Goal: Task Accomplishment & Management: Manage account settings

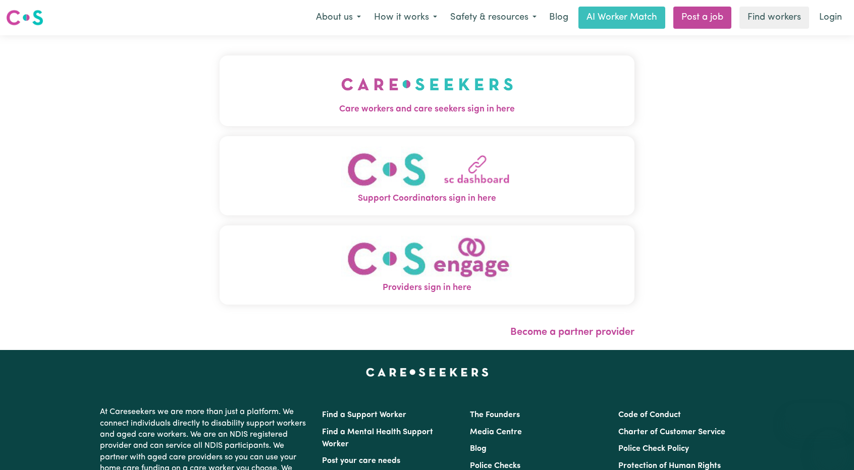
click at [493, 105] on span "Care workers and care seekers sign in here" at bounding box center [426, 109] width 415 height 13
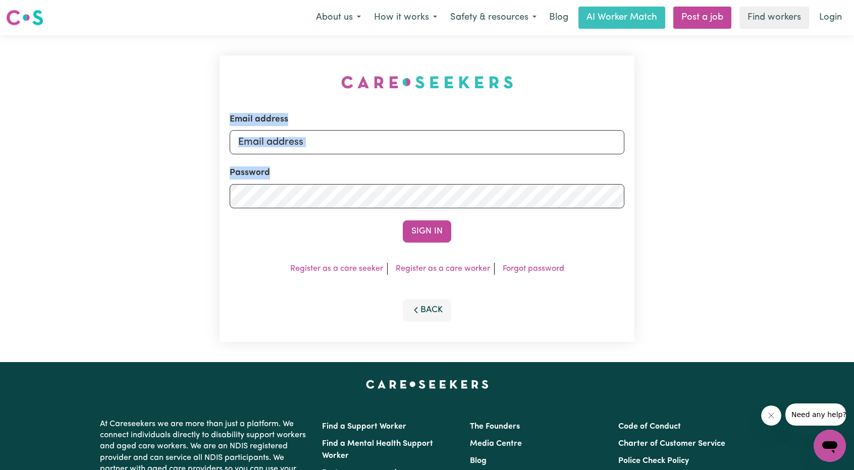
drag, startPoint x: 415, startPoint y: 156, endPoint x: 411, endPoint y: 146, distance: 10.9
click at [414, 153] on form "Email address Password Sign In" at bounding box center [427, 178] width 395 height 130
click at [411, 146] on input "Email address" at bounding box center [427, 142] width 395 height 24
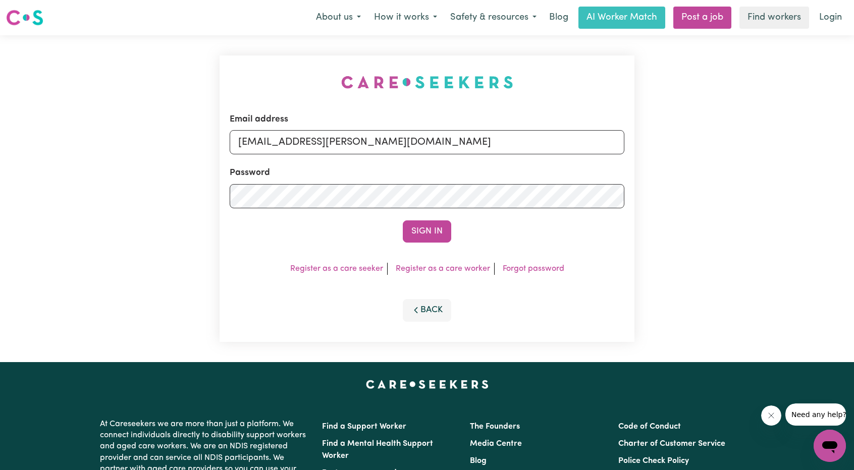
drag, startPoint x: 364, startPoint y: 152, endPoint x: 464, endPoint y: 163, distance: 100.0
click at [462, 160] on form "Email address [EMAIL_ADDRESS][PERSON_NAME][DOMAIN_NAME] Password Sign In" at bounding box center [427, 178] width 395 height 130
type input "[EMAIL_ADDRESS][DOMAIN_NAME]"
click at [440, 225] on button "Sign In" at bounding box center [427, 232] width 48 height 22
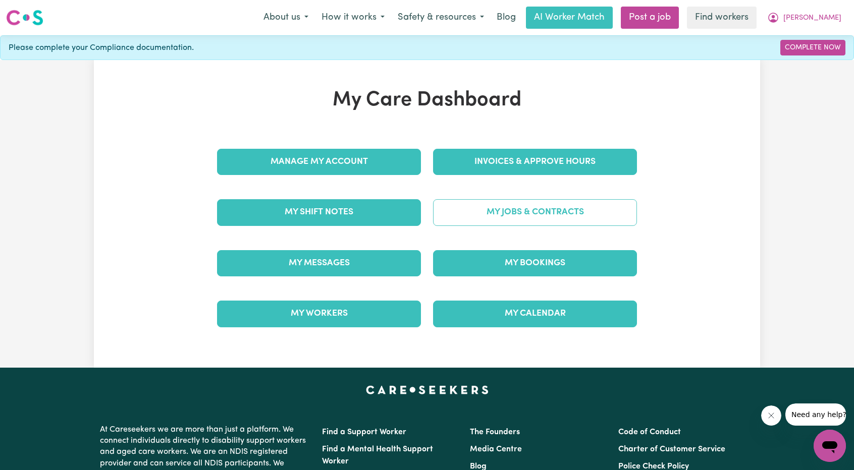
click at [575, 191] on div "My Jobs & Contracts" at bounding box center [535, 212] width 216 height 50
click at [533, 217] on link "My Jobs & Contracts" at bounding box center [535, 212] width 204 height 26
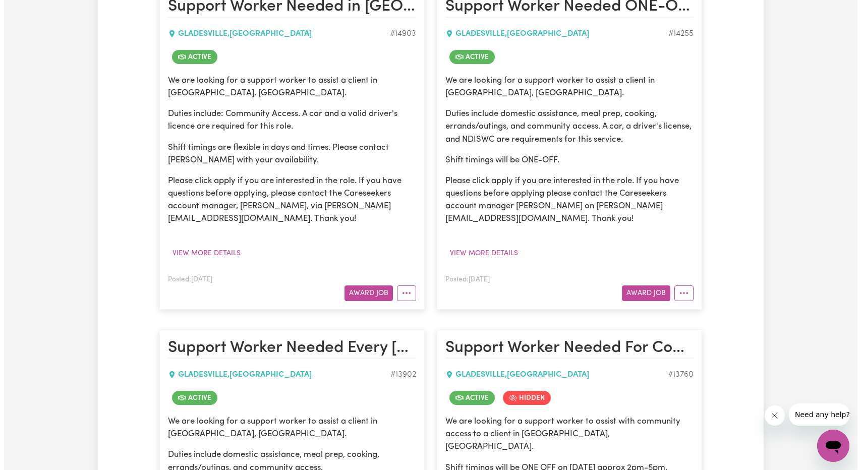
scroll to position [303, 0]
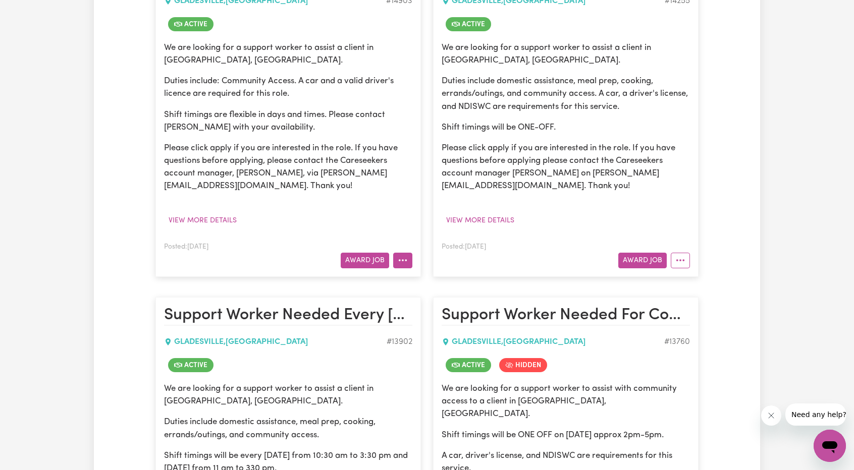
click at [403, 267] on button "More options" at bounding box center [402, 261] width 19 height 16
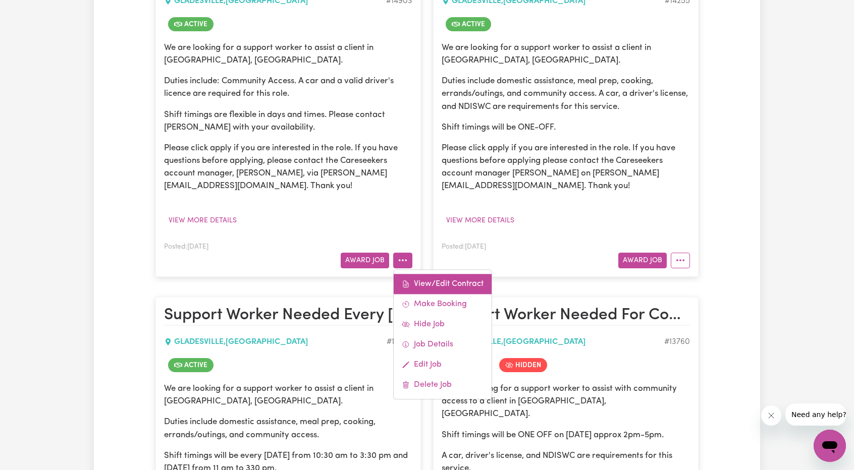
click at [431, 284] on link "View/Edit Contract" at bounding box center [443, 284] width 98 height 20
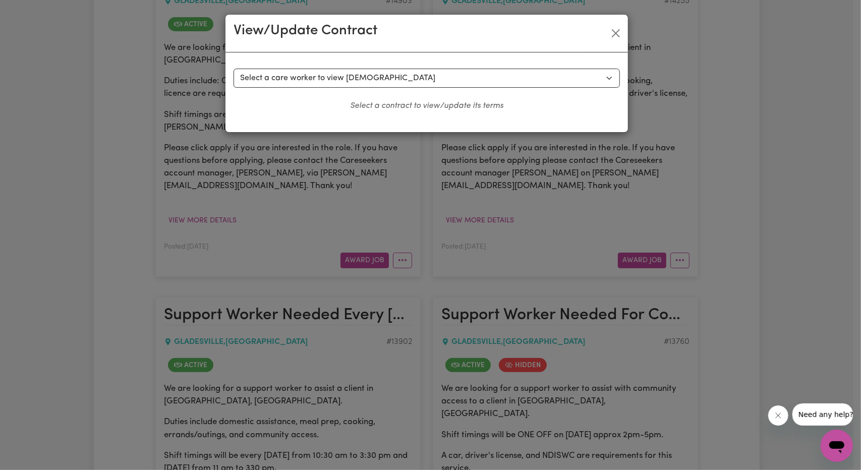
click at [403, 67] on div "Select a contract to view Select a care worker to view [DEMOGRAPHIC_DATA] #1053…" at bounding box center [427, 92] width 403 height 80
click at [402, 78] on select "Select a care worker to view [DEMOGRAPHIC_DATA] #10537 - [PERSON_NAME] (contrac…" at bounding box center [427, 78] width 387 height 19
click at [234, 69] on select "Select a care worker to view [DEMOGRAPHIC_DATA] #10537 - [PERSON_NAME] (contrac…" at bounding box center [427, 78] width 387 height 19
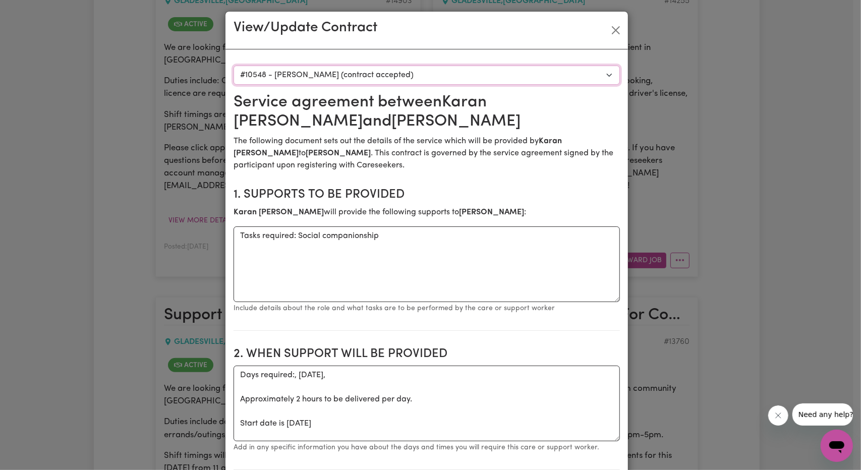
scroll to position [0, 0]
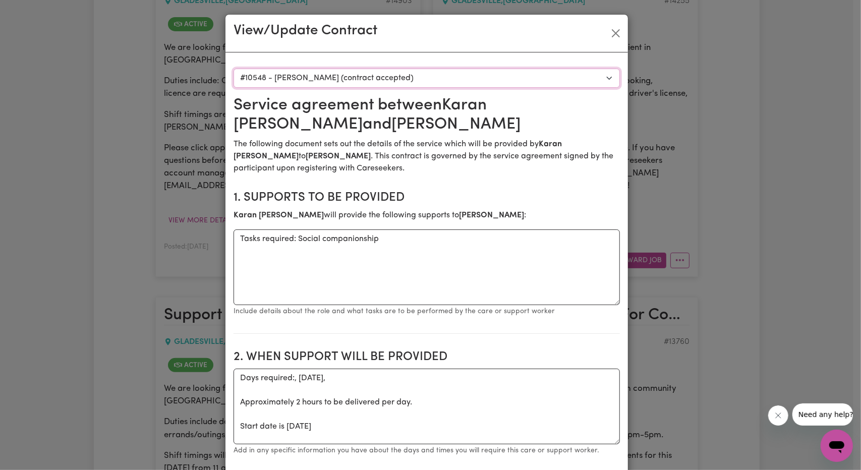
click at [439, 74] on select "Select a care worker to view [DEMOGRAPHIC_DATA] #10537 - [PERSON_NAME] (contrac…" at bounding box center [427, 78] width 387 height 19
click at [435, 79] on select "Select a care worker to view [DEMOGRAPHIC_DATA] #10537 - [PERSON_NAME] (contrac…" at bounding box center [427, 78] width 387 height 19
select select "10151"
click at [234, 69] on select "Select a care worker to view [DEMOGRAPHIC_DATA] #10537 - [PERSON_NAME] (contrac…" at bounding box center [427, 78] width 387 height 19
type textarea "Tasks required: Social companionship, community access"
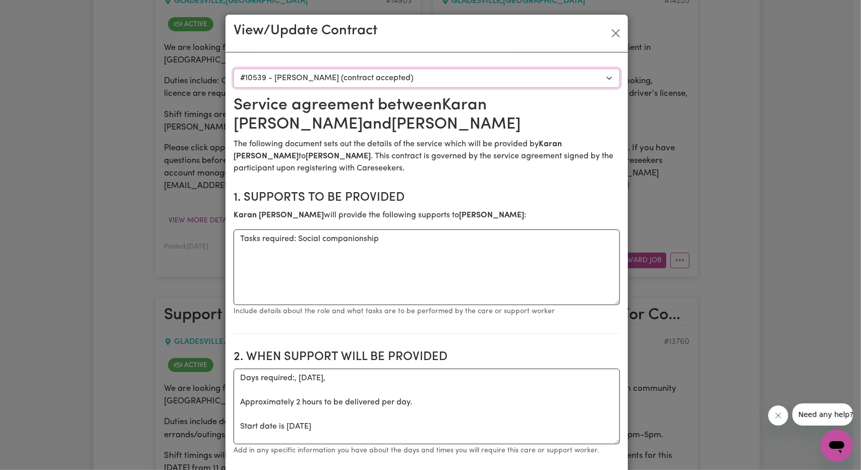
type textarea "Days required: [DATE] Approximately 2 hours to be delivered per day. Start date…"
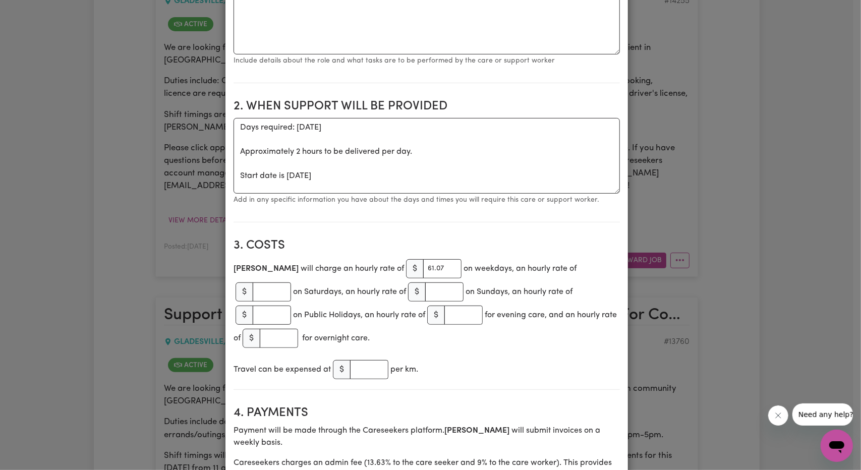
scroll to position [252, 0]
click at [291, 281] on input "number" at bounding box center [272, 290] width 38 height 19
paste input "85.94"
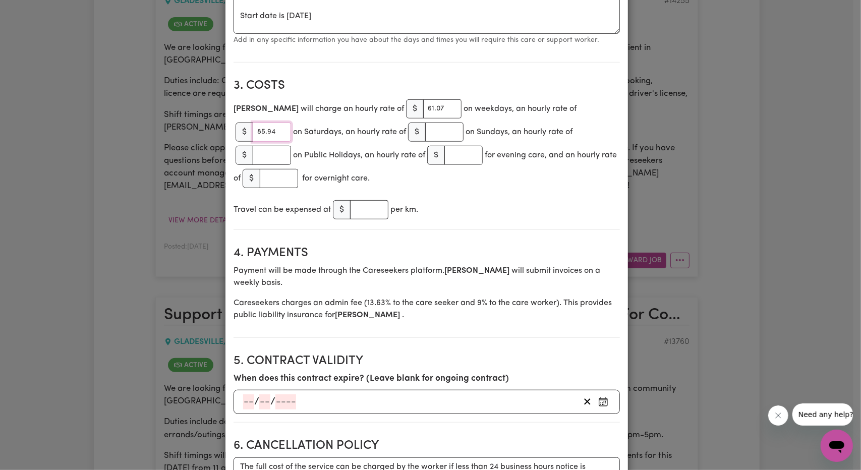
scroll to position [454, 0]
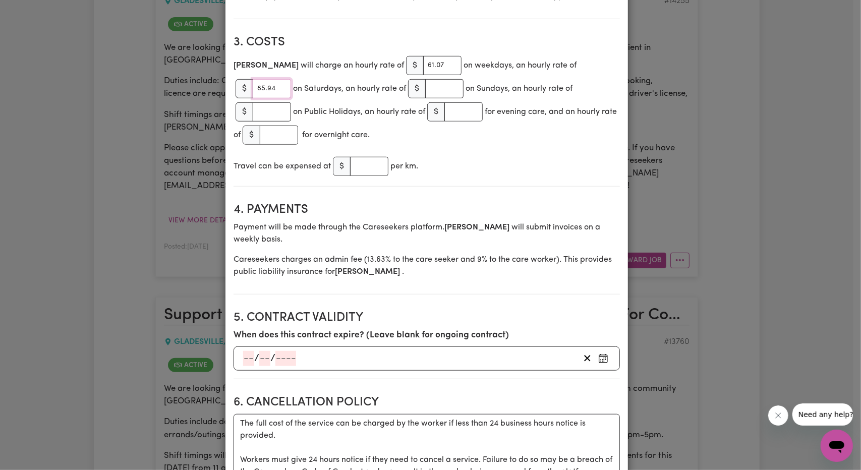
type input "85.94"
